Goal: Task Accomplishment & Management: Manage account settings

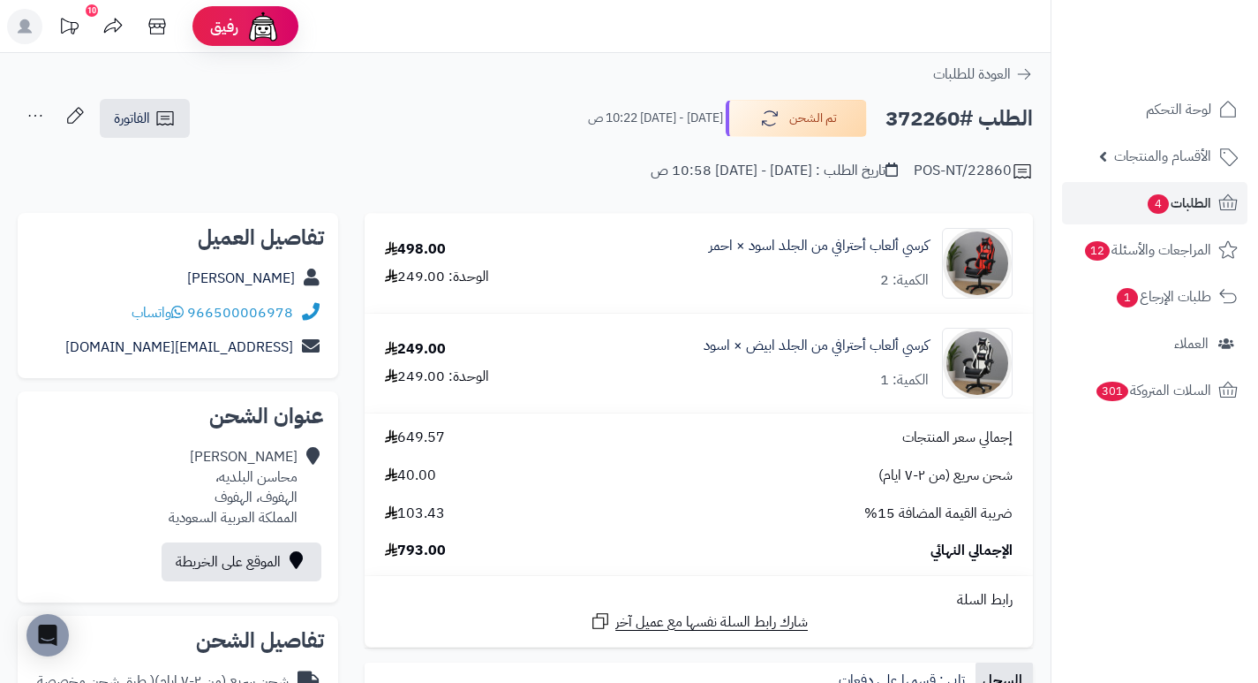
click at [1154, 97] on span "لوحة التحكم" at bounding box center [1178, 109] width 65 height 25
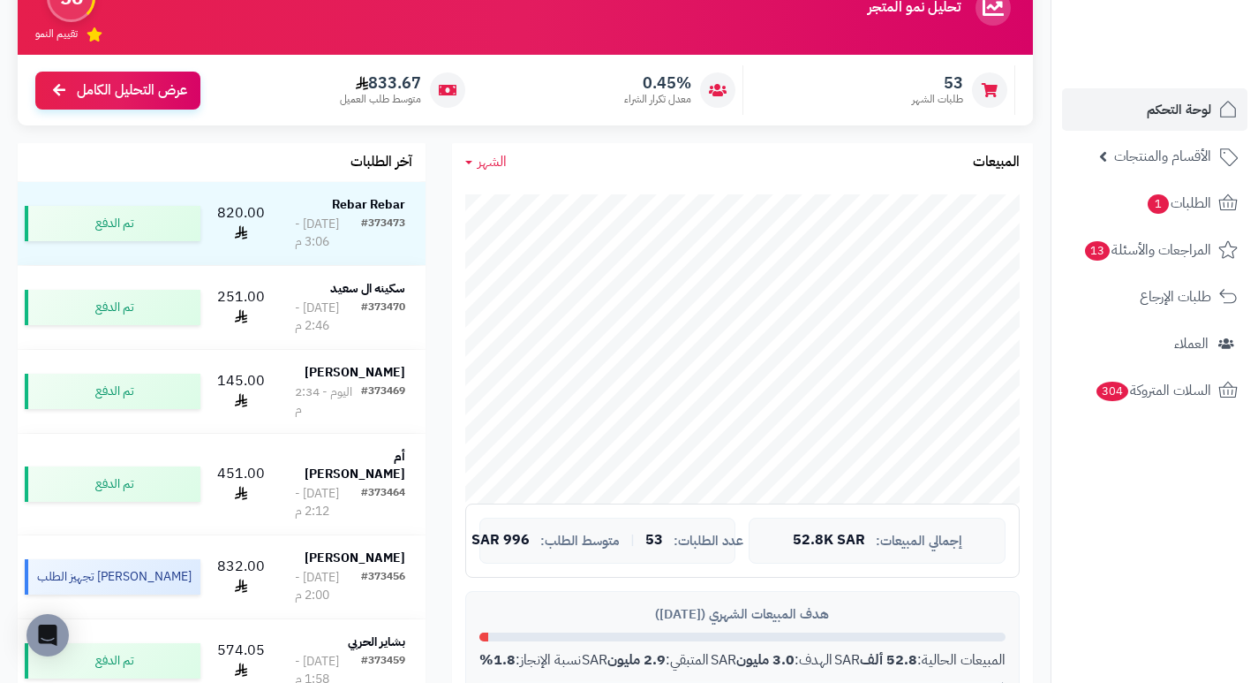
scroll to position [177, 0]
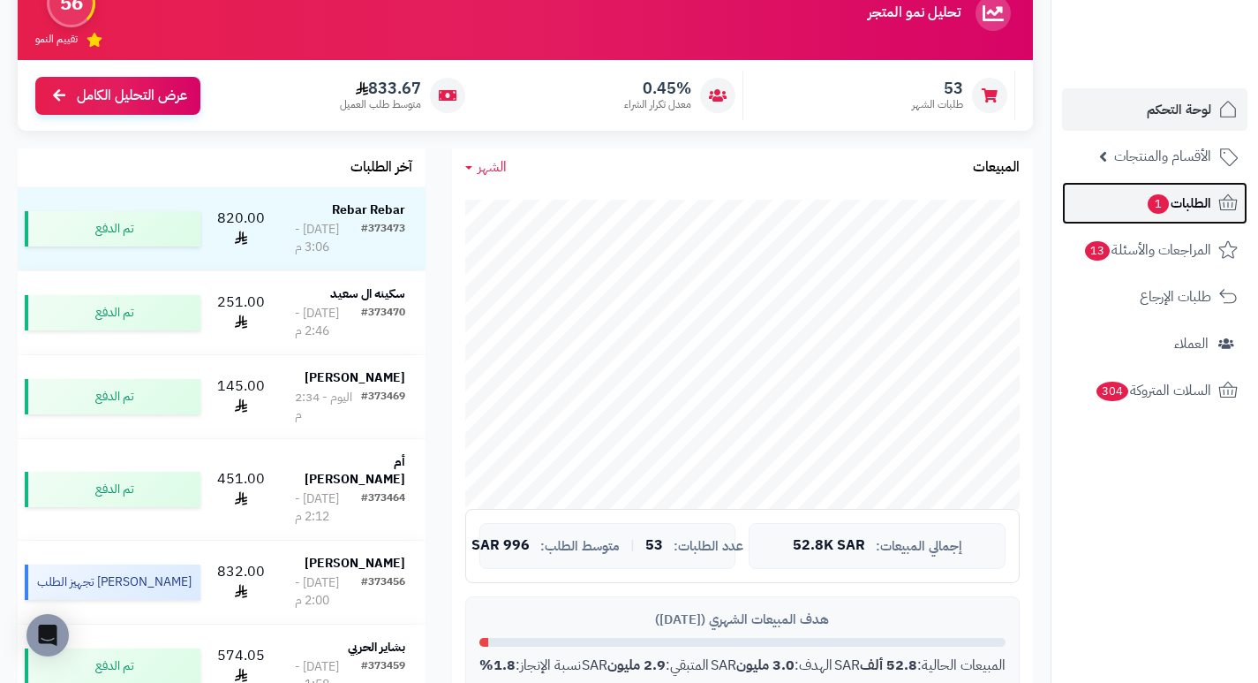
click at [1148, 200] on span "1" at bounding box center [1158, 203] width 21 height 19
